Goal: Information Seeking & Learning: Learn about a topic

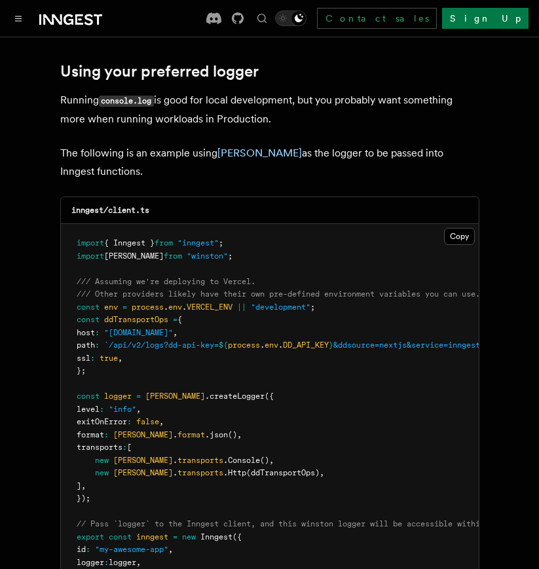
click at [271, 146] on p "The following is an example using [PERSON_NAME] as the logger to be passed into…" at bounding box center [269, 162] width 419 height 37
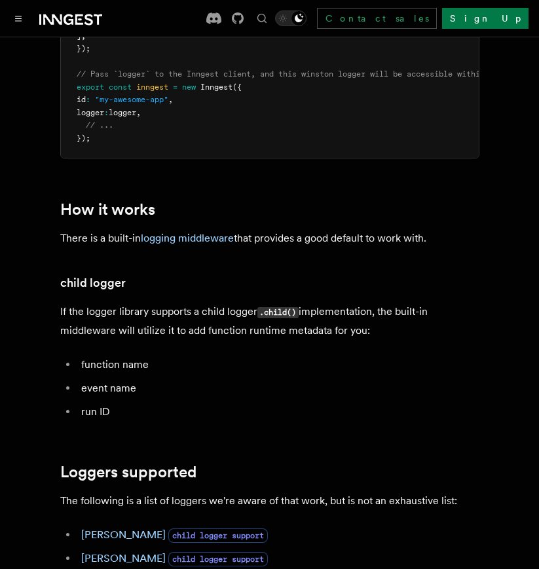
scroll to position [1433, 0]
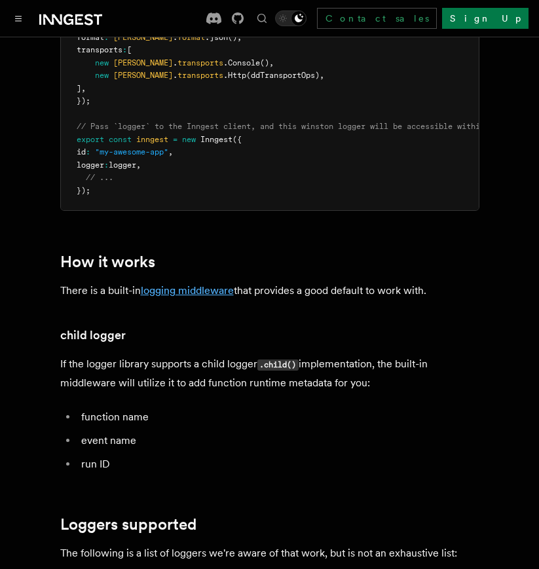
click at [202, 294] on link "logging middleware" at bounding box center [187, 290] width 93 height 12
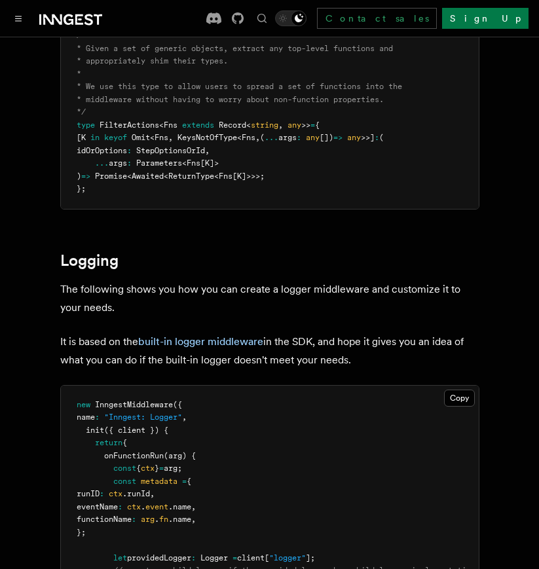
scroll to position [2560, 0]
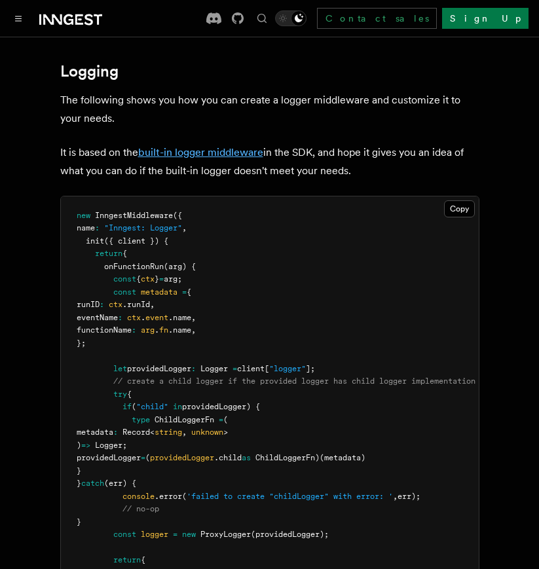
click at [221, 153] on link "built-in logger middleware" at bounding box center [200, 152] width 125 height 12
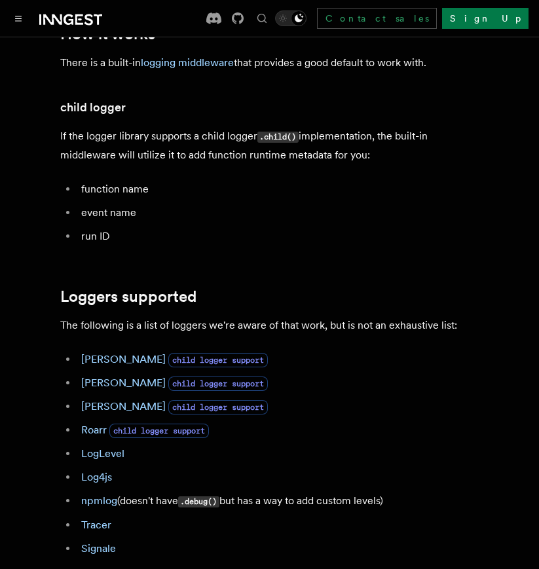
scroll to position [1663, 0]
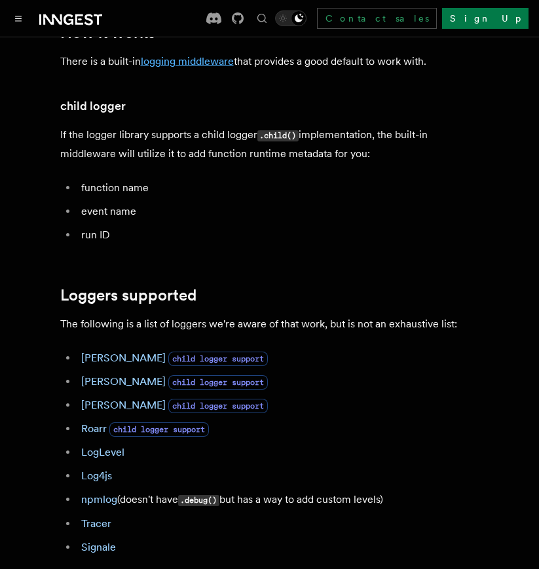
click at [193, 66] on link "logging middleware" at bounding box center [187, 61] width 93 height 12
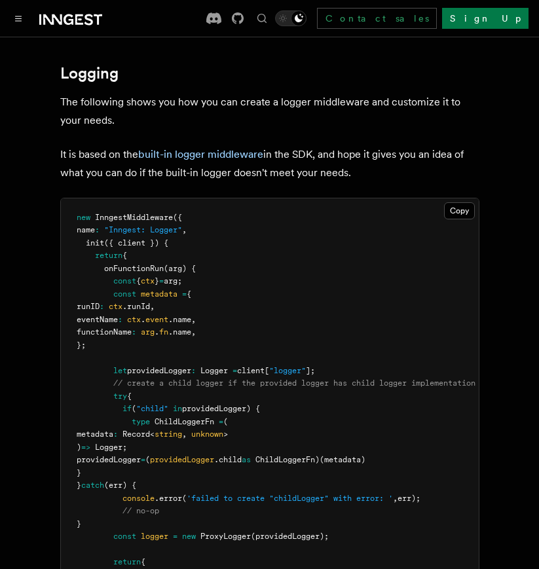
scroll to position [2533, 0]
